Goal: Task Accomplishment & Management: Manage account settings

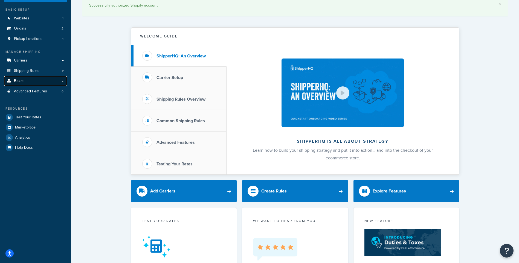
click at [33, 78] on link "Boxes" at bounding box center [35, 81] width 63 height 10
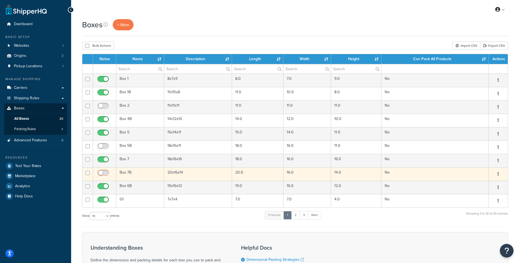
click at [106, 175] on input "checkbox" at bounding box center [103, 174] width 15 height 7
checkbox input "true"
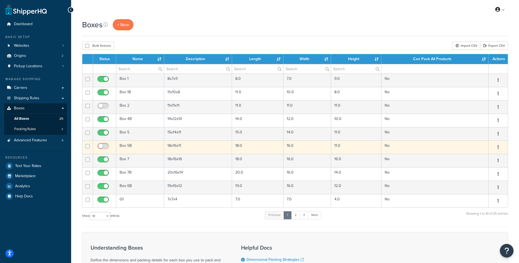
click at [104, 144] on input "checkbox" at bounding box center [103, 147] width 15 height 7
checkbox input "true"
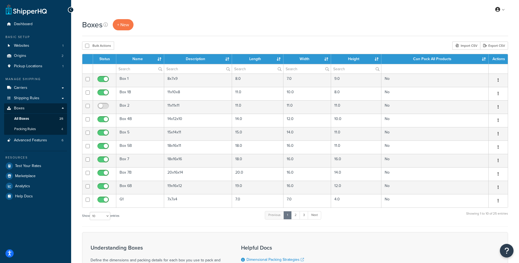
click at [210, 232] on form "Status Name Description Length Width Height Can Pack All Products Actions Box 1…" at bounding box center [295, 183] width 426 height 258
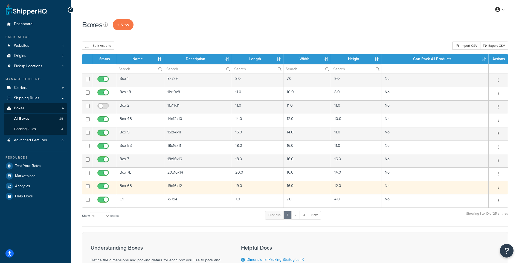
click at [107, 187] on input "checkbox" at bounding box center [103, 187] width 15 height 7
checkbox input "false"
